Goal: Use online tool/utility: Utilize a website feature to perform a specific function

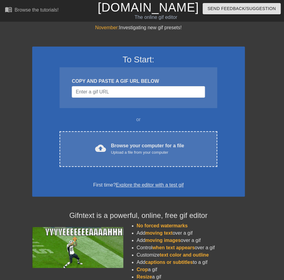
click at [152, 98] on div "COPY AND PASTE A GIF URL BELOW" at bounding box center [138, 87] width 157 height 41
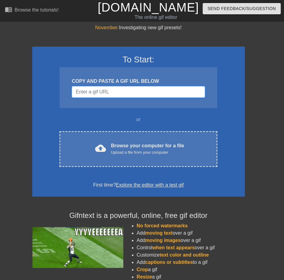
click at [147, 92] on input "Username" at bounding box center [138, 92] width 133 height 12
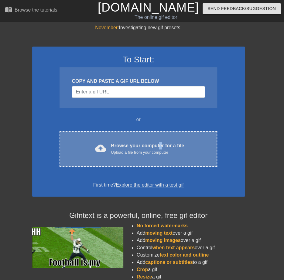
click at [160, 143] on div "Browse your computer for a file Upload a file from your computer" at bounding box center [147, 148] width 73 height 13
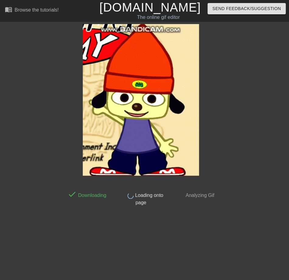
click at [251, 123] on div "done Downloading done Loading onto page done Analyzing Gif" at bounding box center [144, 115] width 289 height 182
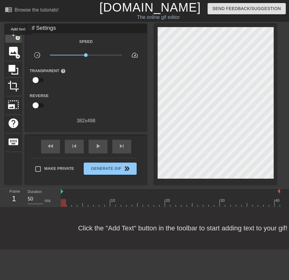
click at [9, 31] on span "title" at bounding box center [14, 33] width 12 height 12
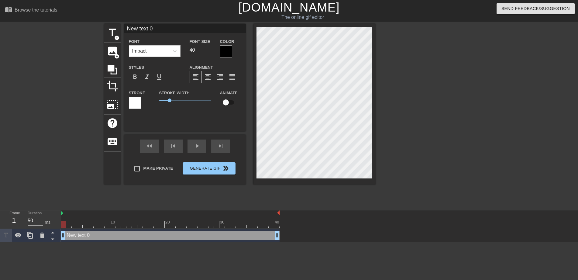
drag, startPoint x: 141, startPoint y: 224, endPoint x: 79, endPoint y: 224, distance: 62.6
click at [79, 224] on div "10 20 30 40 New text 0 drag_handle drag_handle" at bounding box center [319, 226] width 517 height 32
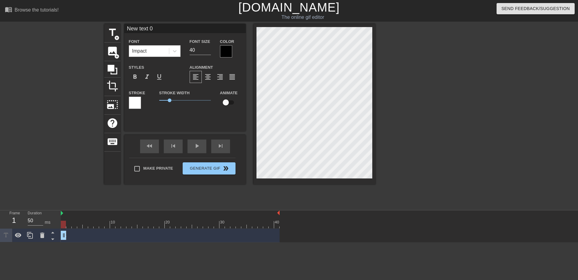
drag, startPoint x: 275, startPoint y: 235, endPoint x: 61, endPoint y: 231, distance: 213.9
click at [224, 49] on div at bounding box center [226, 51] width 12 height 12
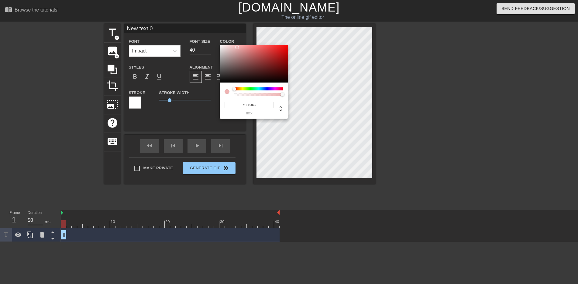
type input "#FFFFFF"
drag, startPoint x: 230, startPoint y: 43, endPoint x: 194, endPoint y: 27, distance: 39.6
click at [195, 27] on div "#FFFFFF hex" at bounding box center [289, 142] width 578 height 284
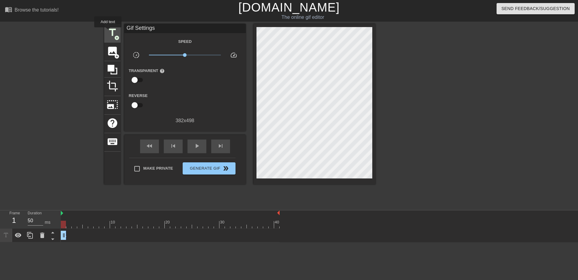
click at [108, 32] on span "title" at bounding box center [113, 33] width 12 height 12
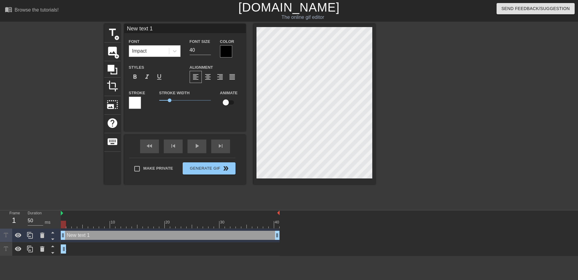
click at [136, 99] on div at bounding box center [135, 103] width 12 height 12
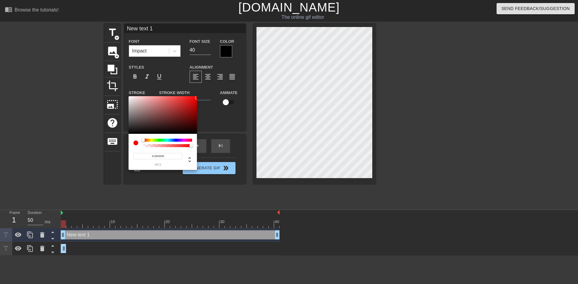
type input "#000000"
drag, startPoint x: 177, startPoint y: 110, endPoint x: 205, endPoint y: 148, distance: 47.5
click at [206, 148] on div "#000000 hex" at bounding box center [289, 142] width 578 height 284
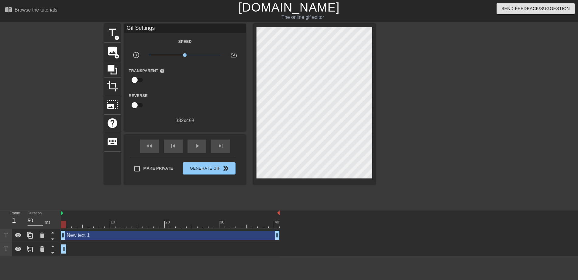
click at [111, 238] on div "New text 1 drag_handle drag_handle" at bounding box center [170, 235] width 219 height 9
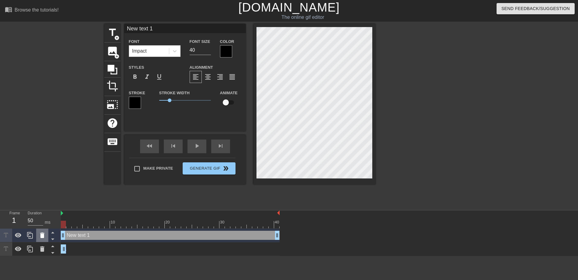
click at [45, 235] on icon at bounding box center [42, 235] width 7 height 7
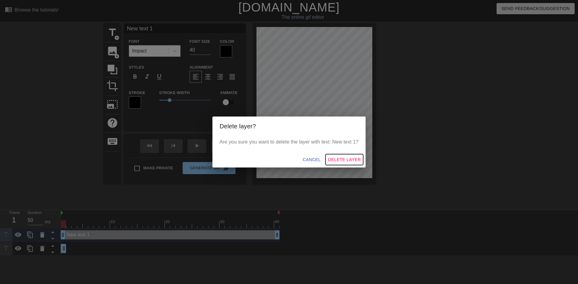
click at [350, 160] on span "Delete Layer" at bounding box center [344, 160] width 33 height 8
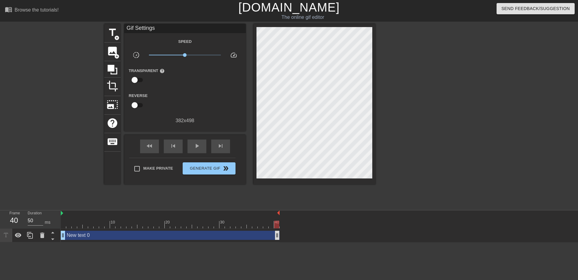
drag, startPoint x: 65, startPoint y: 233, endPoint x: 279, endPoint y: 232, distance: 213.3
click at [118, 34] on span "title" at bounding box center [113, 33] width 12 height 12
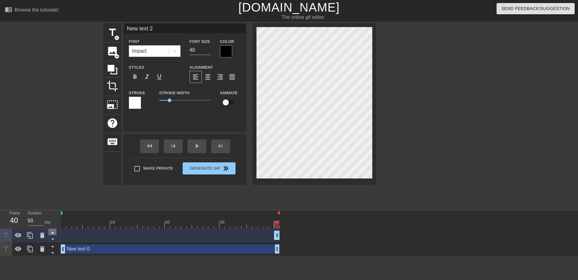
click at [50, 233] on icon at bounding box center [53, 232] width 8 height 8
click at [43, 234] on icon at bounding box center [42, 234] width 4 height 5
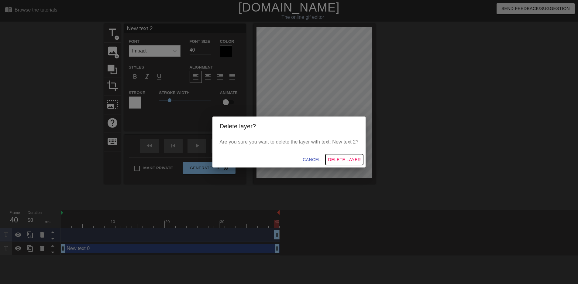
click at [347, 156] on span "Delete Layer" at bounding box center [344, 160] width 33 height 8
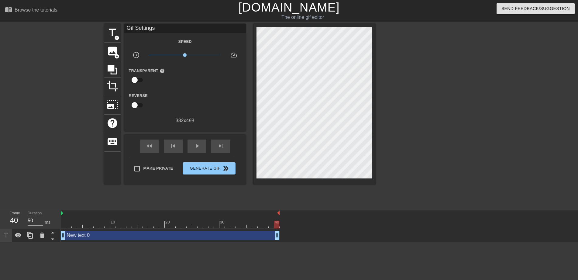
click at [157, 241] on div "New text 0 drag_handle drag_handle" at bounding box center [170, 235] width 219 height 14
click at [155, 237] on div "New text 0 drag_handle drag_handle" at bounding box center [170, 235] width 219 height 9
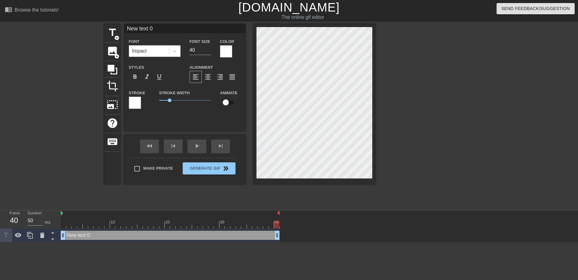
click at [131, 103] on div at bounding box center [135, 103] width 12 height 12
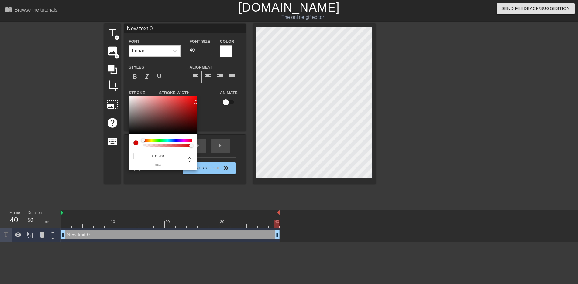
type input "#000000"
drag, startPoint x: 177, startPoint y: 123, endPoint x: 211, endPoint y: 138, distance: 36.9
click at [211, 138] on div "#000000 hex" at bounding box center [289, 142] width 578 height 284
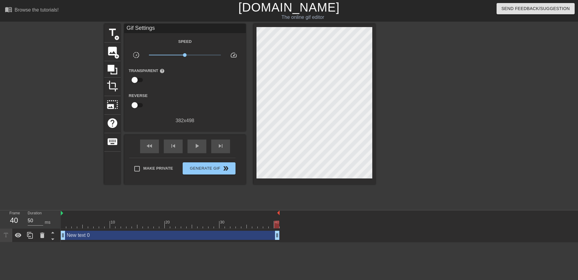
click at [249, 241] on div "New text 0 drag_handle drag_handle" at bounding box center [170, 235] width 219 height 14
click at [248, 237] on div "New text 0 drag_handle drag_handle" at bounding box center [170, 235] width 219 height 9
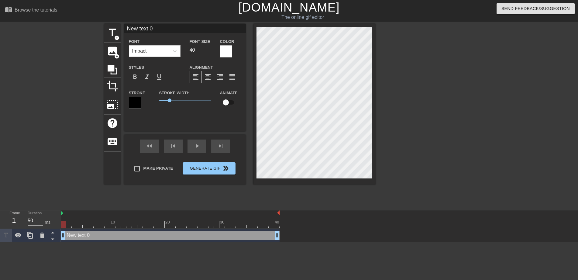
click at [140, 106] on div at bounding box center [135, 103] width 12 height 12
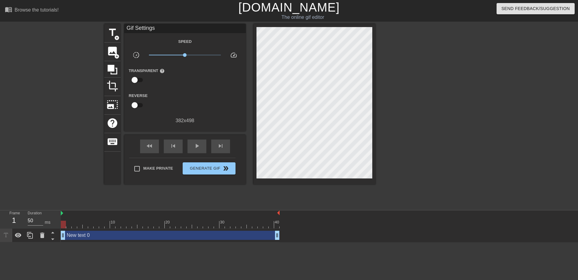
click at [222, 240] on div "New text 0 drag_handle drag_handle" at bounding box center [170, 235] width 219 height 14
click at [229, 231] on div "New text 0 drag_handle drag_handle" at bounding box center [170, 235] width 219 height 9
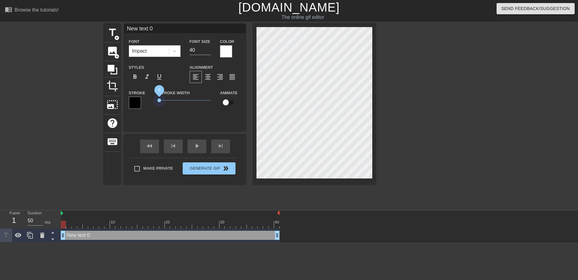
drag, startPoint x: 170, startPoint y: 99, endPoint x: 129, endPoint y: 98, distance: 41.0
click at [130, 99] on div "Stroke Stroke Width 0 Animate" at bounding box center [185, 101] width 122 height 25
click at [139, 97] on div at bounding box center [135, 103] width 12 height 12
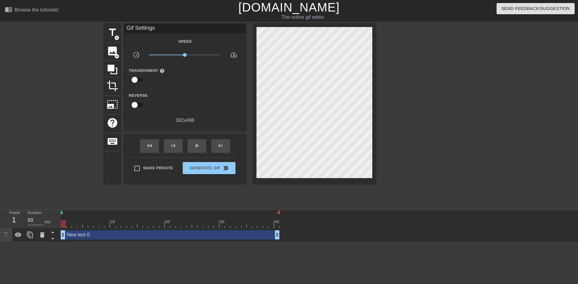
drag, startPoint x: 212, startPoint y: 112, endPoint x: 207, endPoint y: 82, distance: 30.5
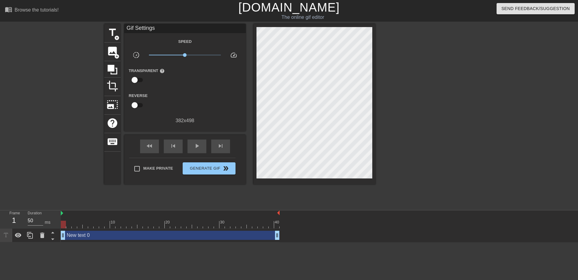
click at [259, 238] on div "New text 0 drag_handle drag_handle" at bounding box center [170, 235] width 219 height 9
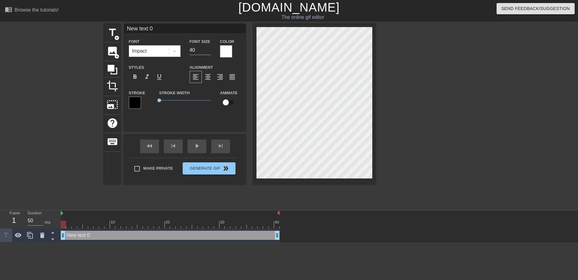
scroll to position [1, 1]
type input "New text"
type textarea "New text"
type input "New text"
type textarea "New text"
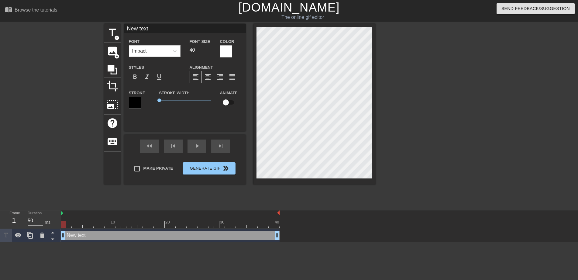
type input "New tex"
type textarea "New tex"
type input "New te"
type textarea "New te"
type input "New t"
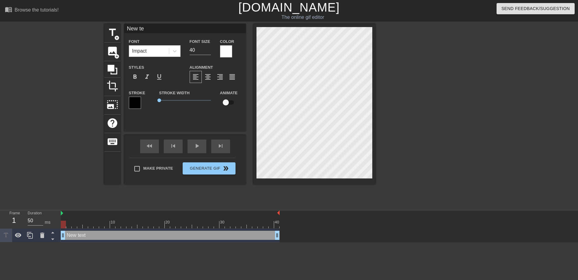
type textarea "New t"
type input "New"
type textarea "New"
type input "New"
type textarea "New"
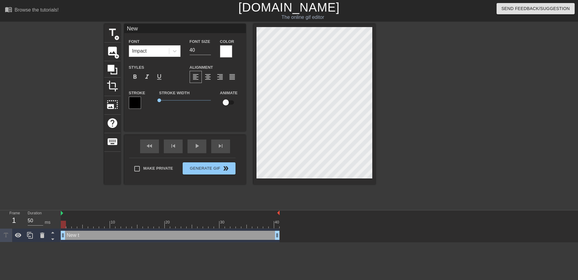
type input "Ne"
type textarea "Ne"
type input "N"
type textarea "N"
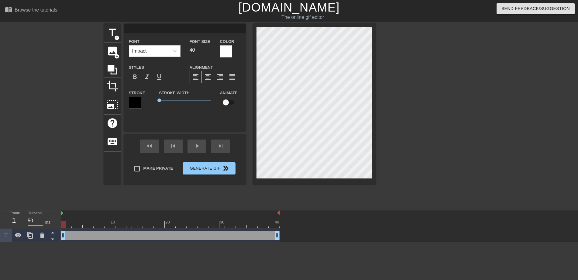
type textarea "w"
type input "wh"
type textarea "wh"
type input "who"
type textarea "who"
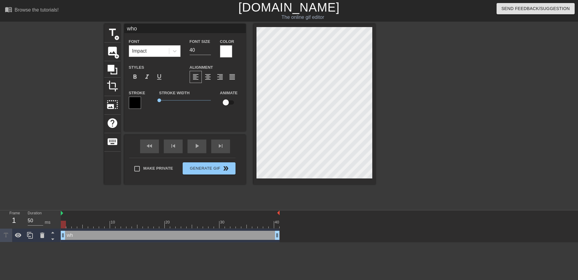
type input "whos"
type textarea "whos"
type input "whos i"
type textarea "whos i"
type input "whos"
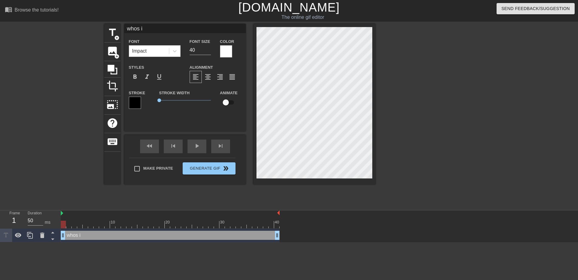
type textarea "whos"
type input "whos"
type textarea "whos"
type input "who"
type textarea "who"
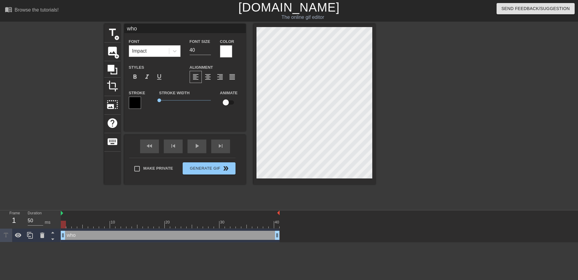
type input "who"
type textarea "who"
type input "who i"
type textarea "who i"
type input "who is"
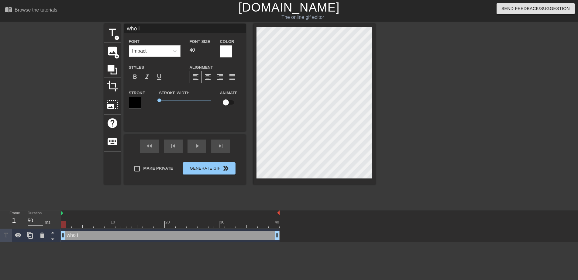
type textarea "who is"
type input "who is"
type textarea "who is"
type input "who is t"
type textarea "who is t"
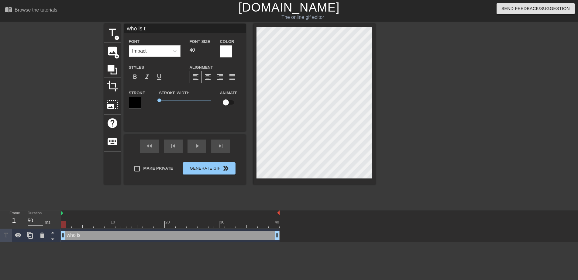
type input "who is th"
type textarea "who is th"
type input "who is tha"
type textarea "who is that"
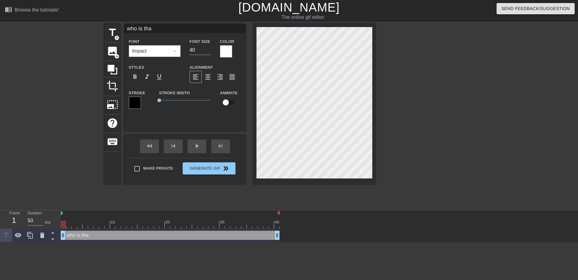
type input "who is that"
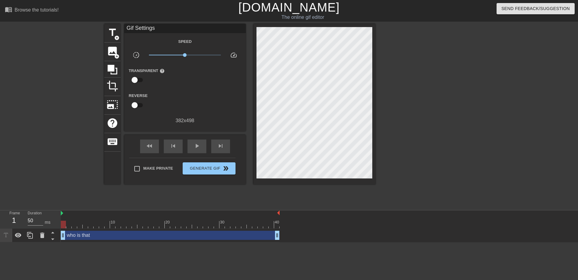
click at [427, 87] on div at bounding box center [428, 115] width 91 height 182
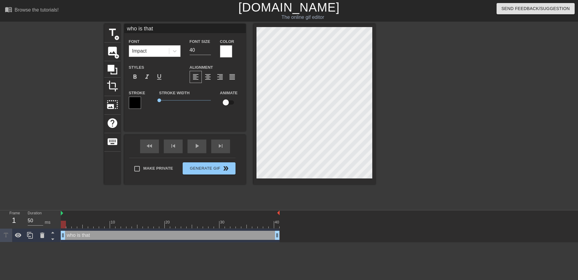
click at [482, 131] on div "title add_circle image add_circle crop photo_size_select_large help keyboard wh…" at bounding box center [289, 115] width 578 height 182
